Goal: Task Accomplishment & Management: Manage account settings

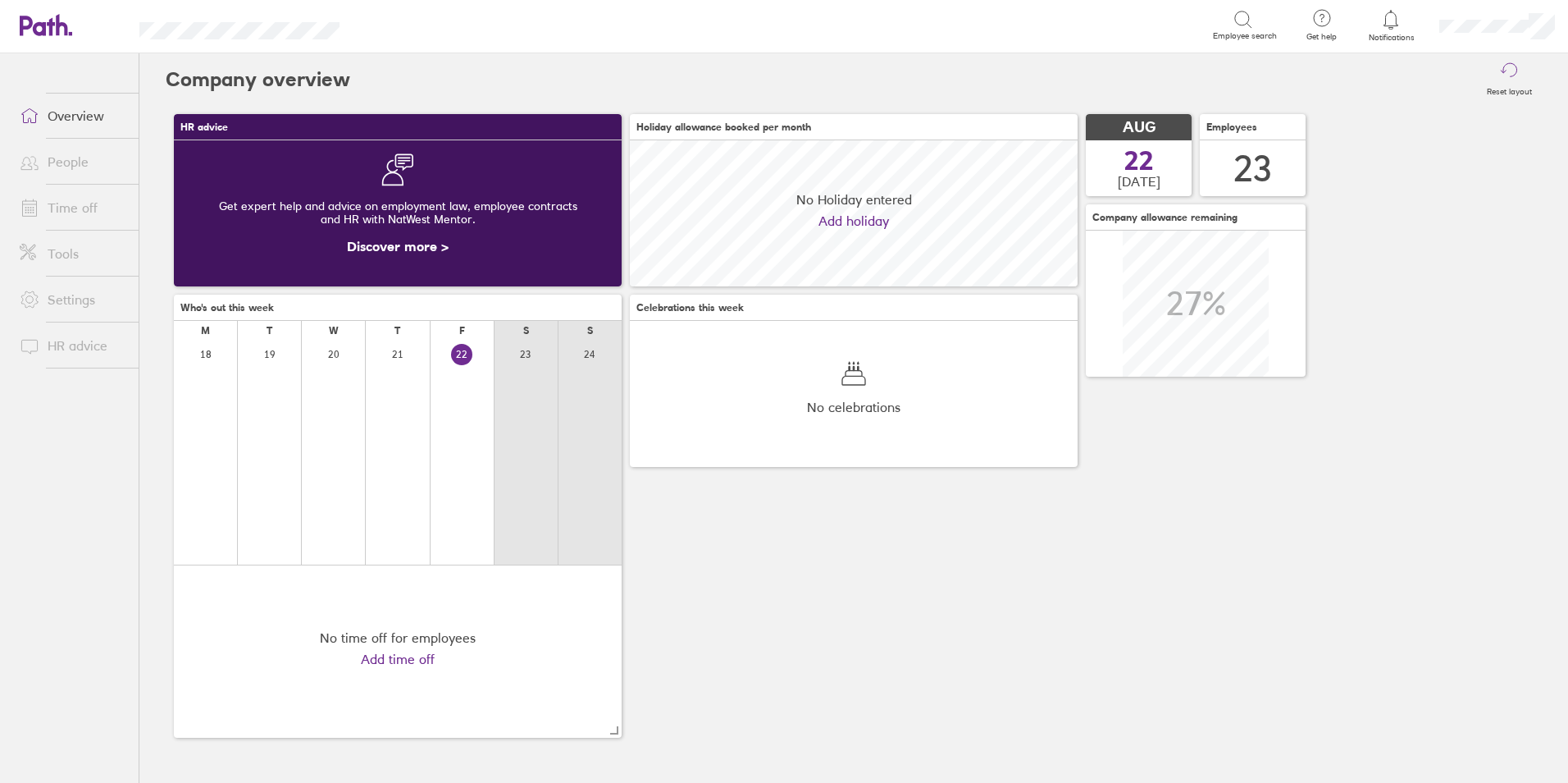
scroll to position [146, 447]
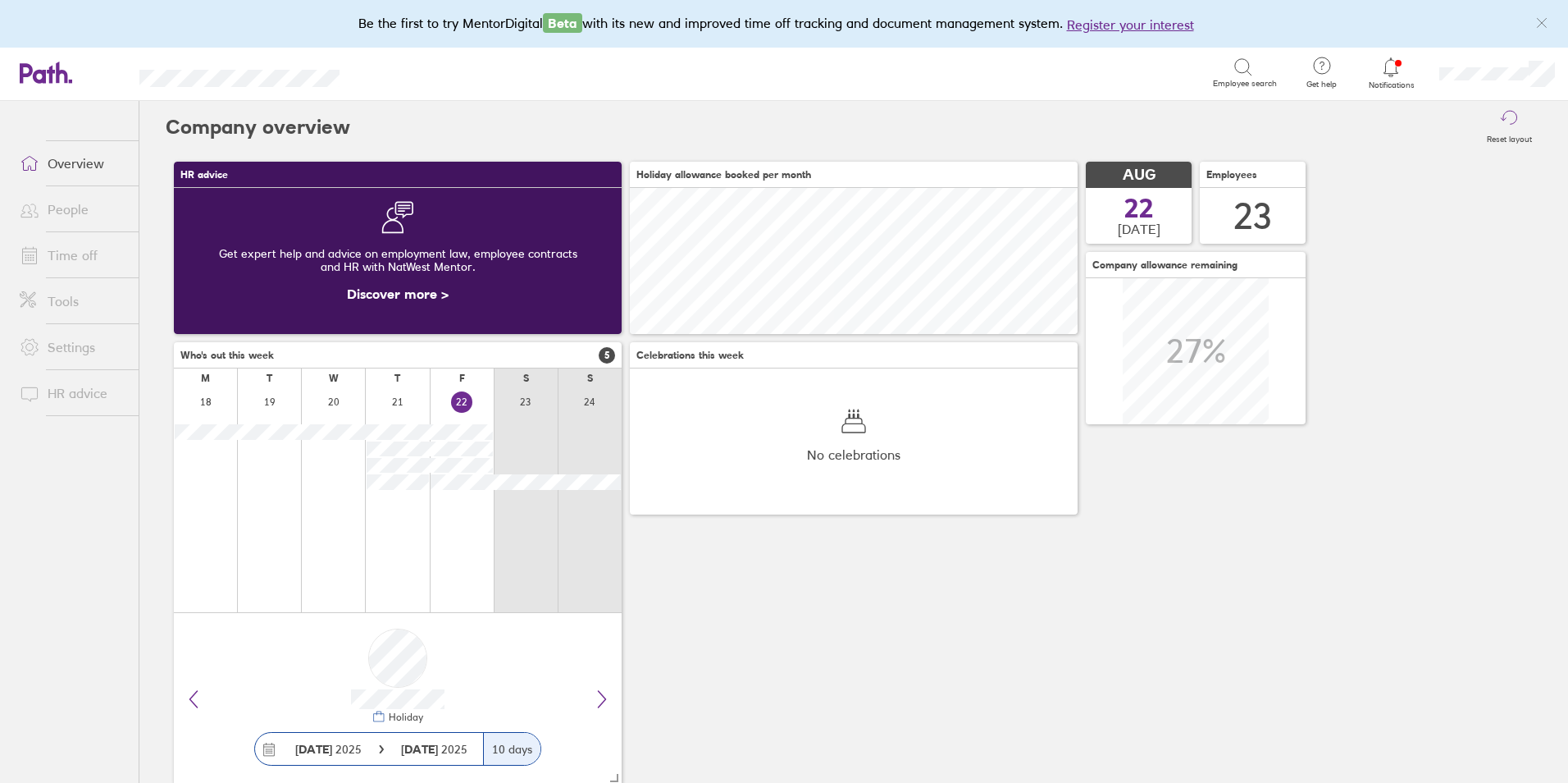
click at [80, 256] on link "Time off" at bounding box center [72, 255] width 132 height 33
